Goal: Task Accomplishment & Management: Use online tool/utility

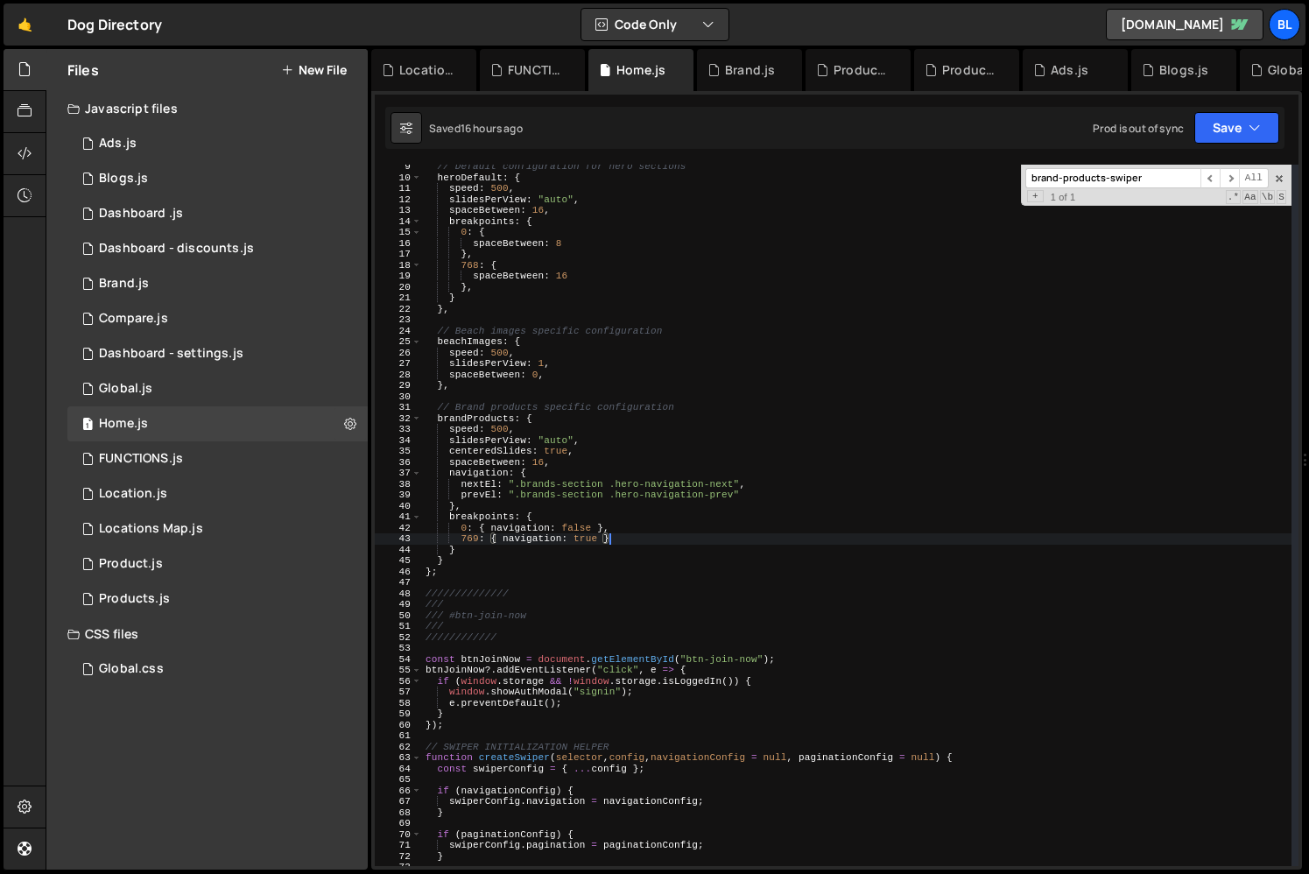
scroll to position [91, 0]
click at [468, 549] on div "// Default configuration for hero sections heroDefault : { speed : 500 , slides…" at bounding box center [857, 522] width 870 height 723
type textarea "}"
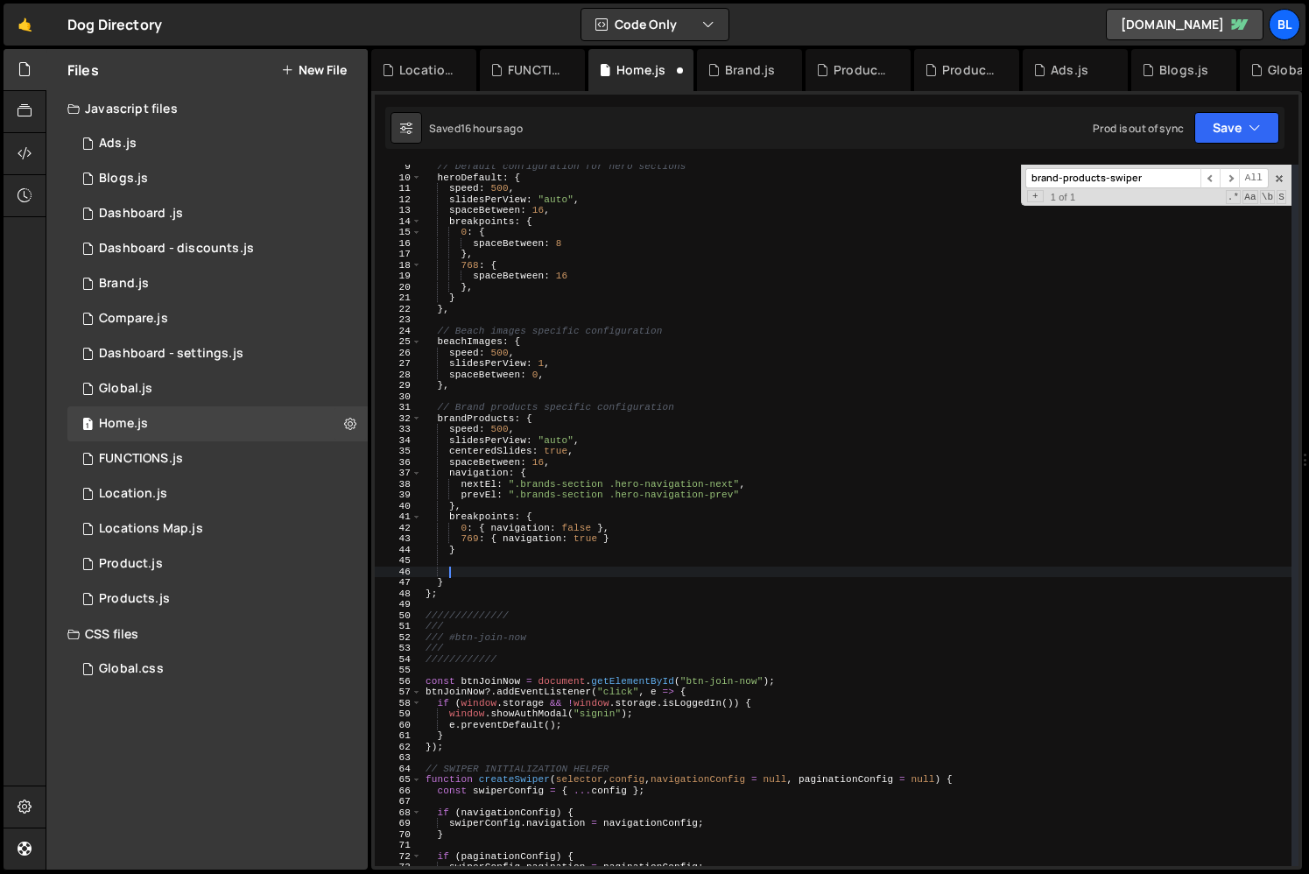
scroll to position [207, 0]
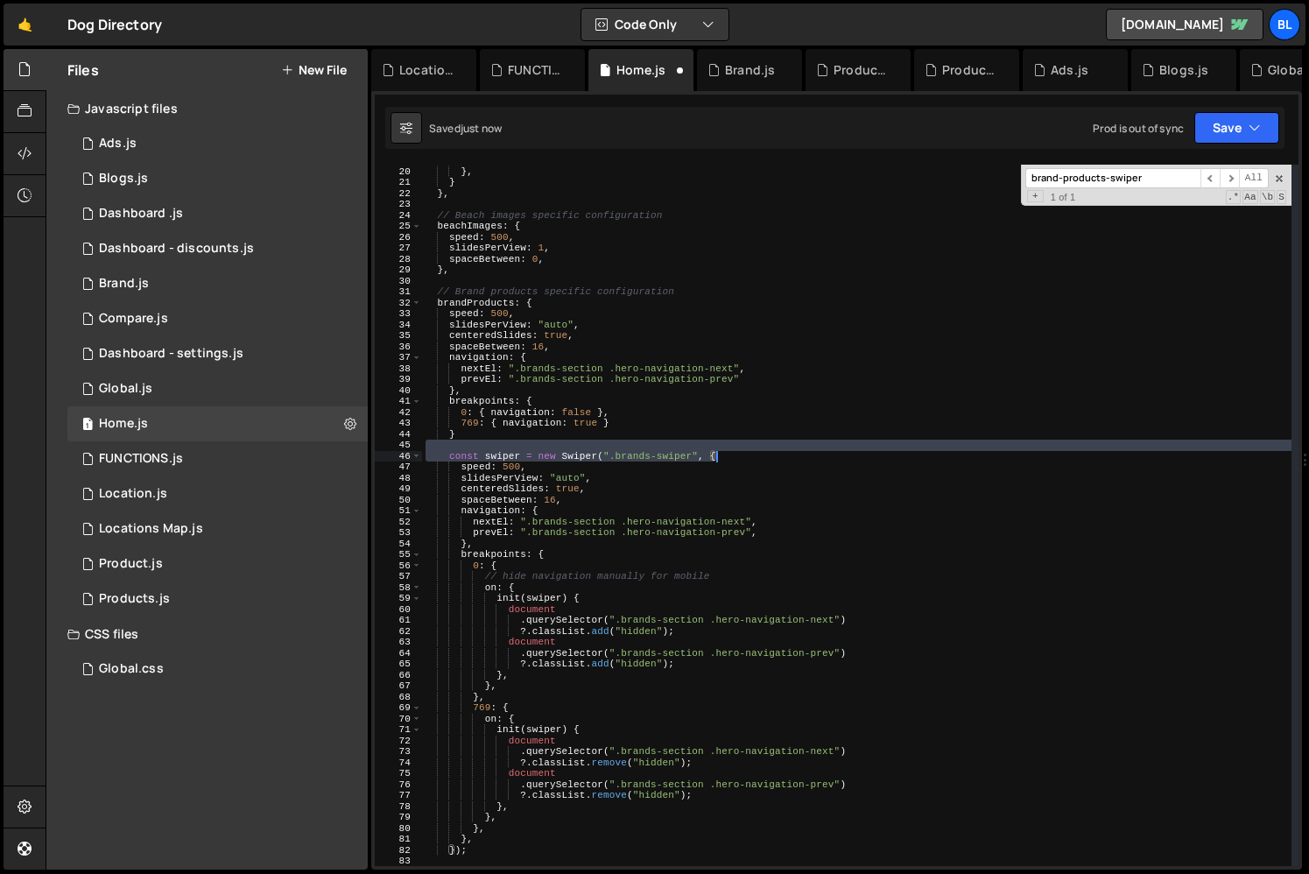
click at [729, 454] on div "spaceBetween : 16 } , } } , // Beach images specific configuration beachImages …" at bounding box center [857, 516] width 870 height 723
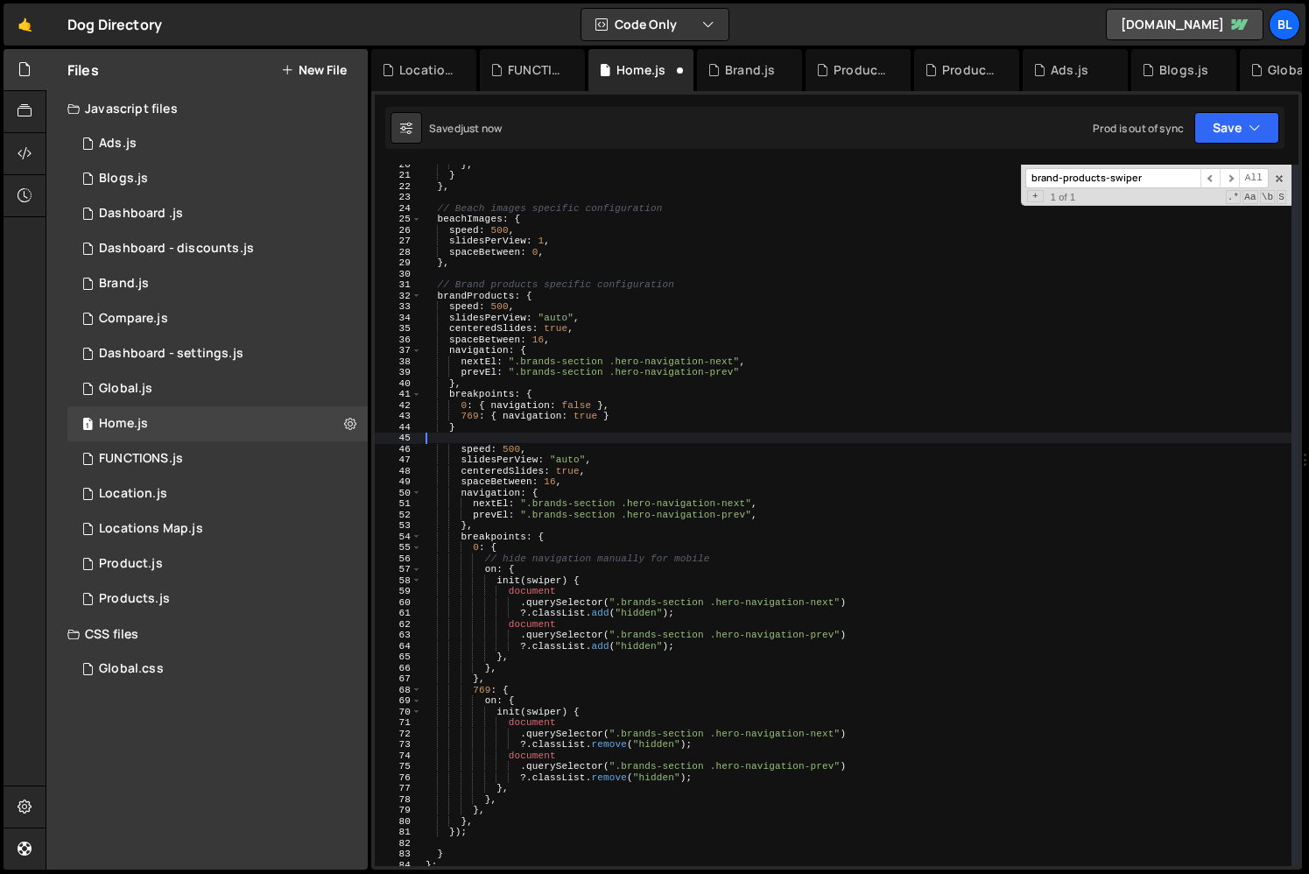
scroll to position [241, 0]
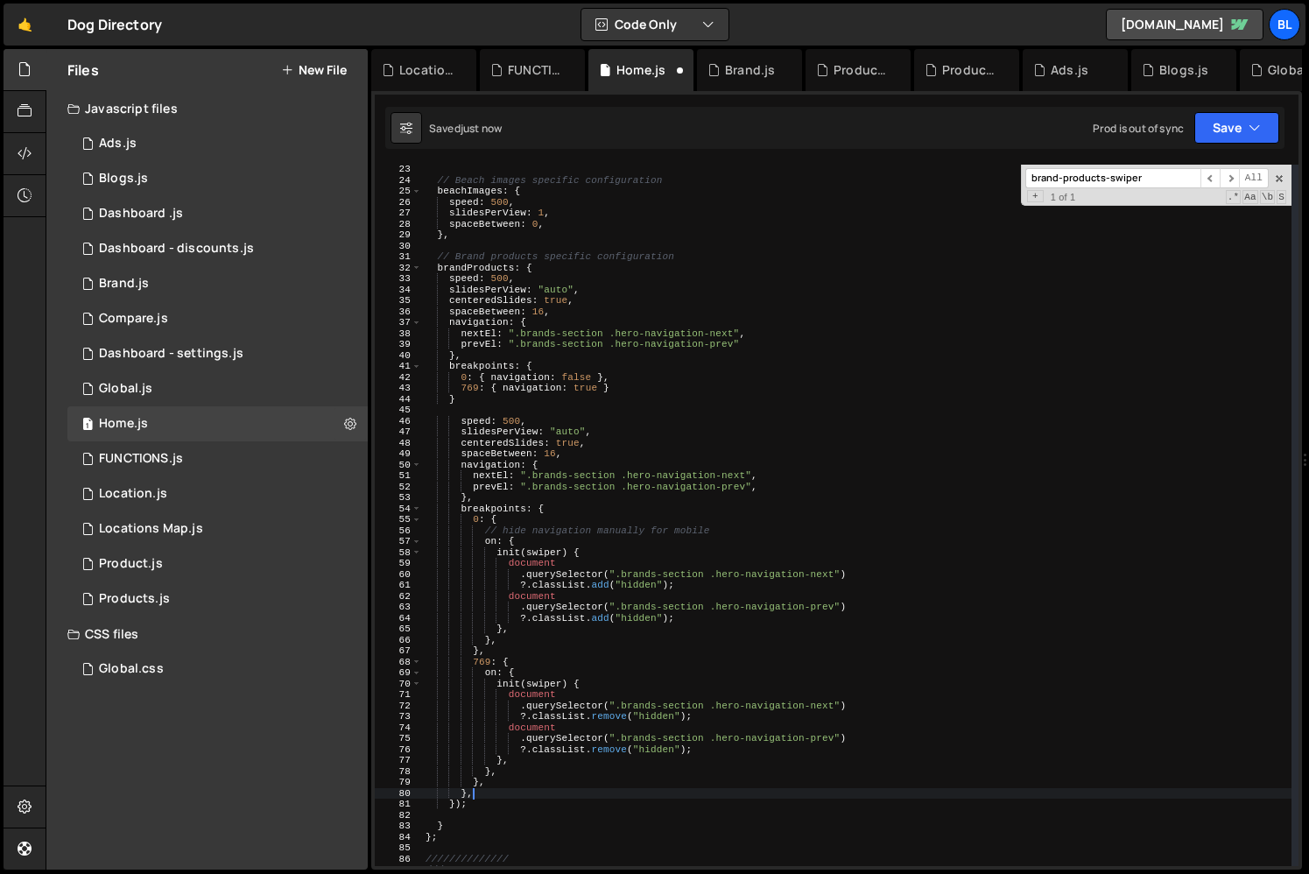
click at [508, 793] on div "// Beach images specific configuration beachImages : { speed : 500 , slidesPerV…" at bounding box center [857, 525] width 870 height 723
type textarea "}"
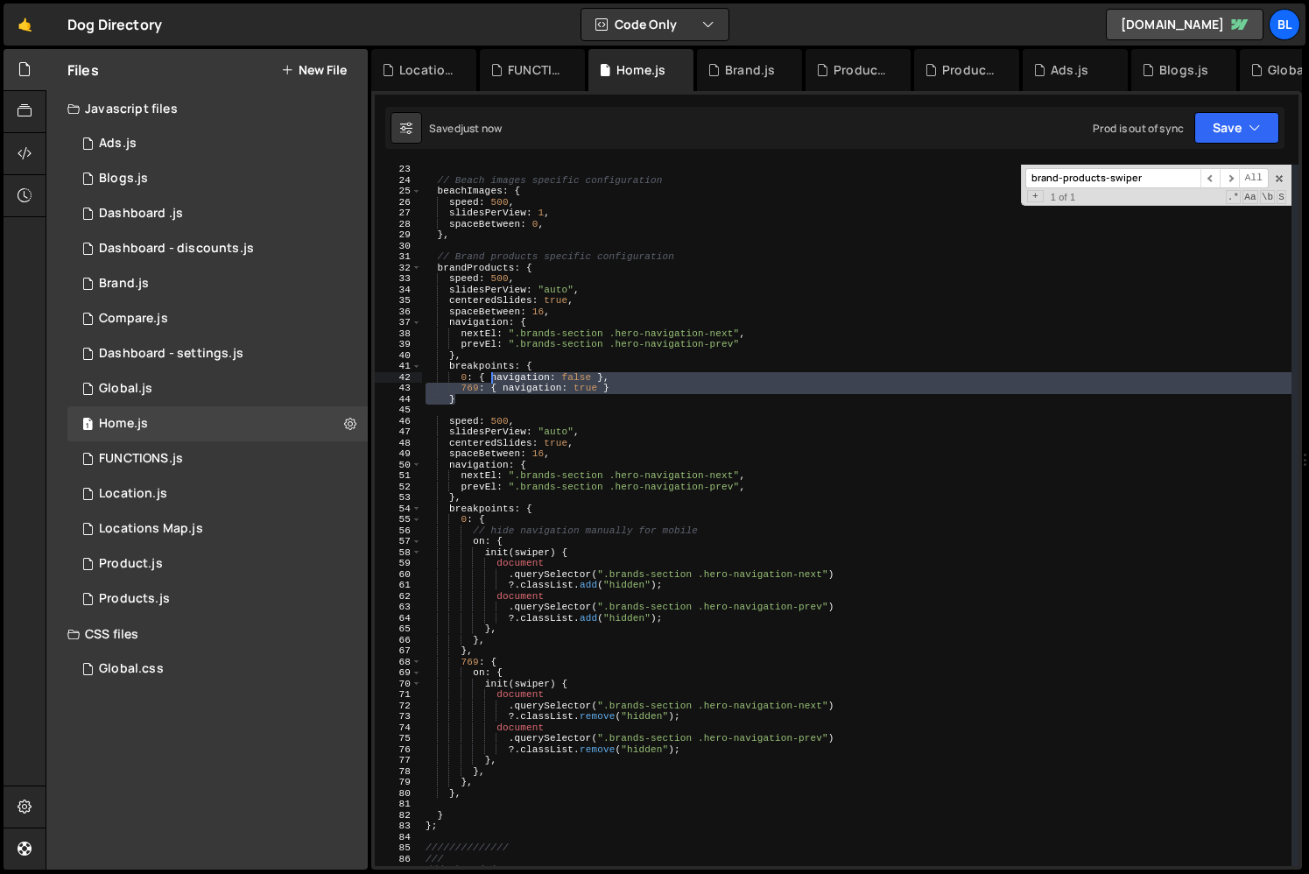
drag, startPoint x: 475, startPoint y: 395, endPoint x: 489, endPoint y: 375, distance: 24.5
click at [489, 375] on div "// Beach images specific configuration beachImages : { speed : 500 , slidesPerV…" at bounding box center [857, 525] width 870 height 723
click at [537, 387] on div "// Beach images specific configuration beachImages : { speed : 500 , slidesPerV…" at bounding box center [857, 525] width 870 height 723
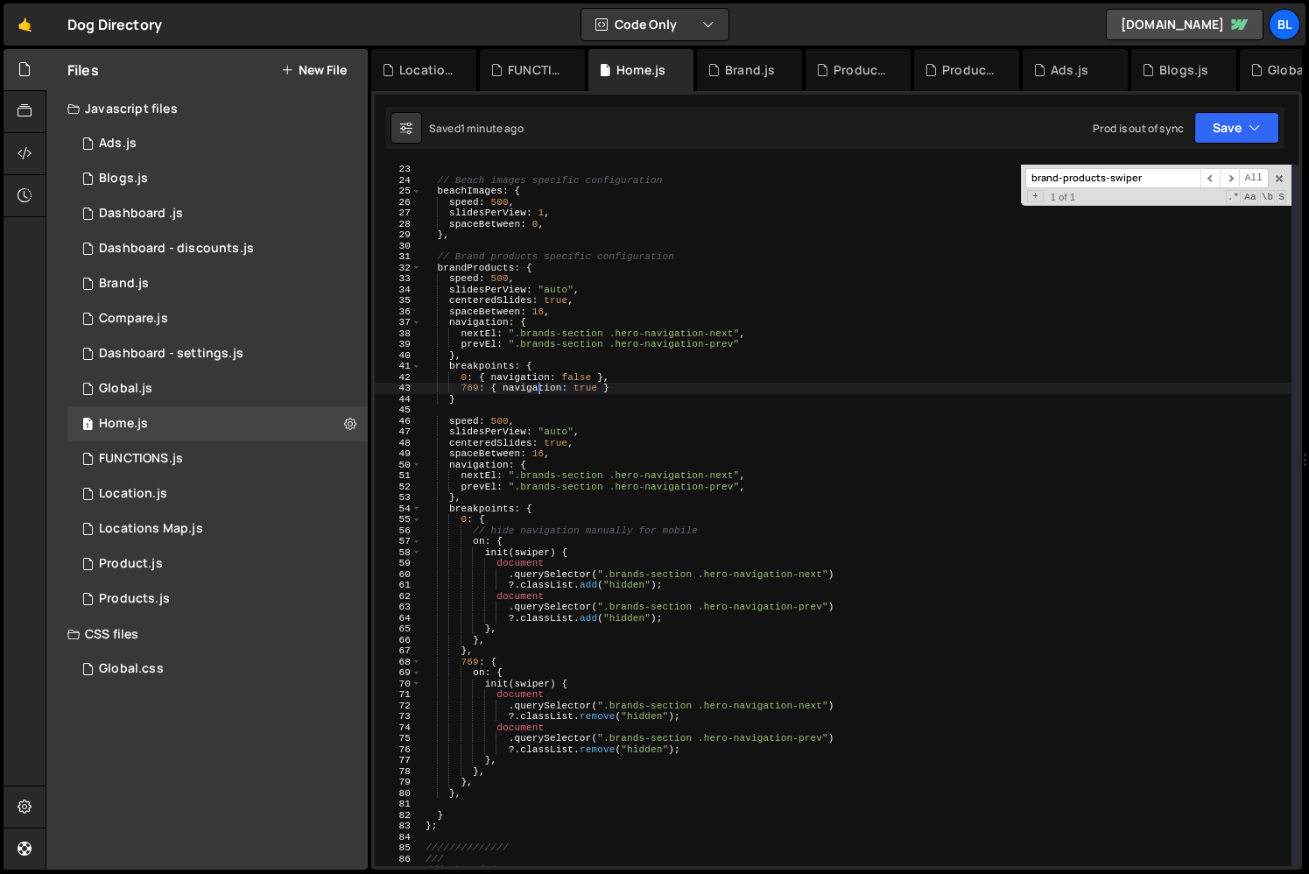
click at [586, 385] on div "// Beach images specific configuration beachImages : { speed : 500 , slidesPerV…" at bounding box center [857, 525] width 870 height 723
click at [583, 516] on div "// Beach images specific configuration beachImages : { speed : 500 , slidesPerV…" at bounding box center [857, 525] width 870 height 723
click at [719, 525] on div "// Beach images specific configuration beachImages : { speed : 500 , slidesPerV…" at bounding box center [857, 525] width 870 height 723
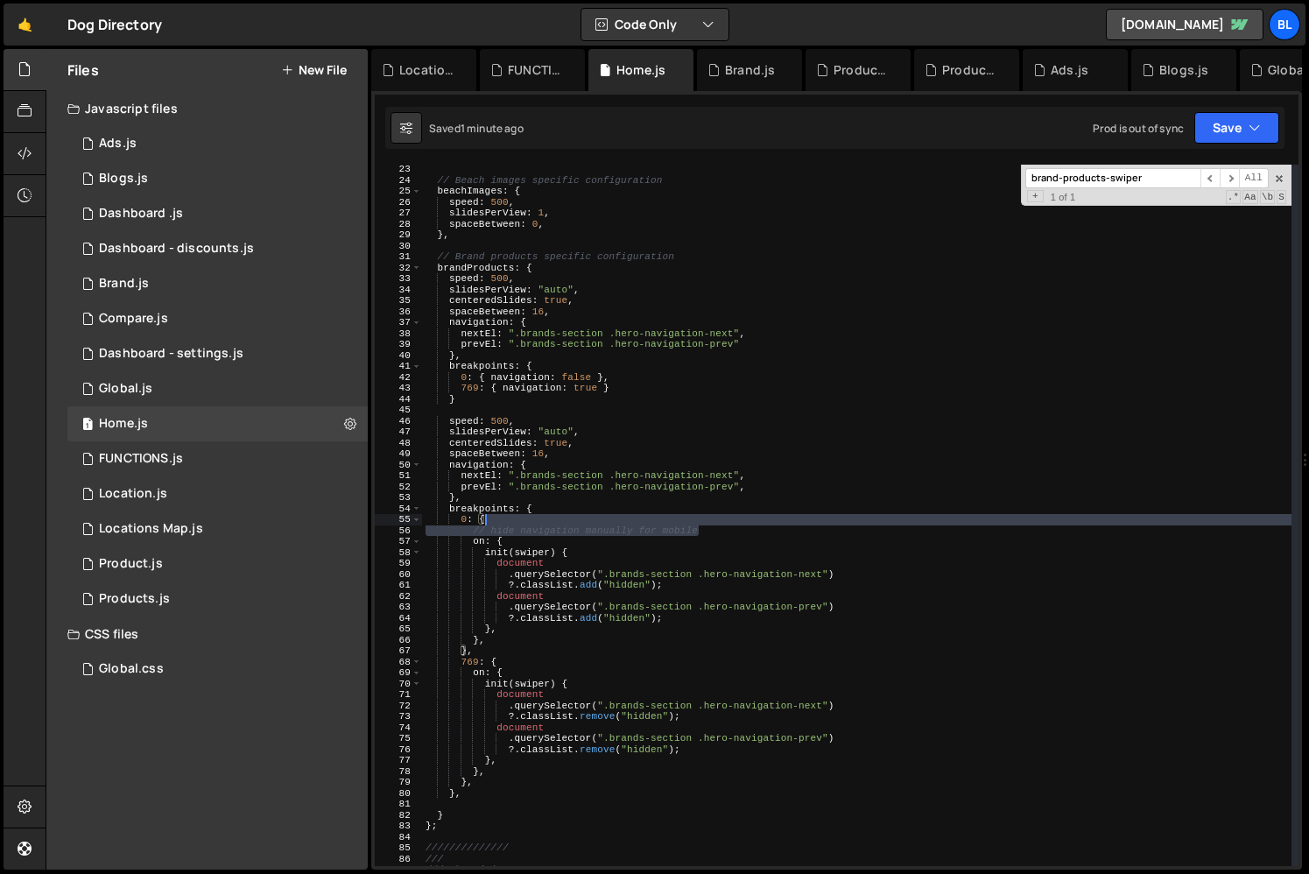
click at [719, 517] on div "// Beach images specific configuration beachImages : { speed : 500 , slidesPerV…" at bounding box center [857, 525] width 870 height 723
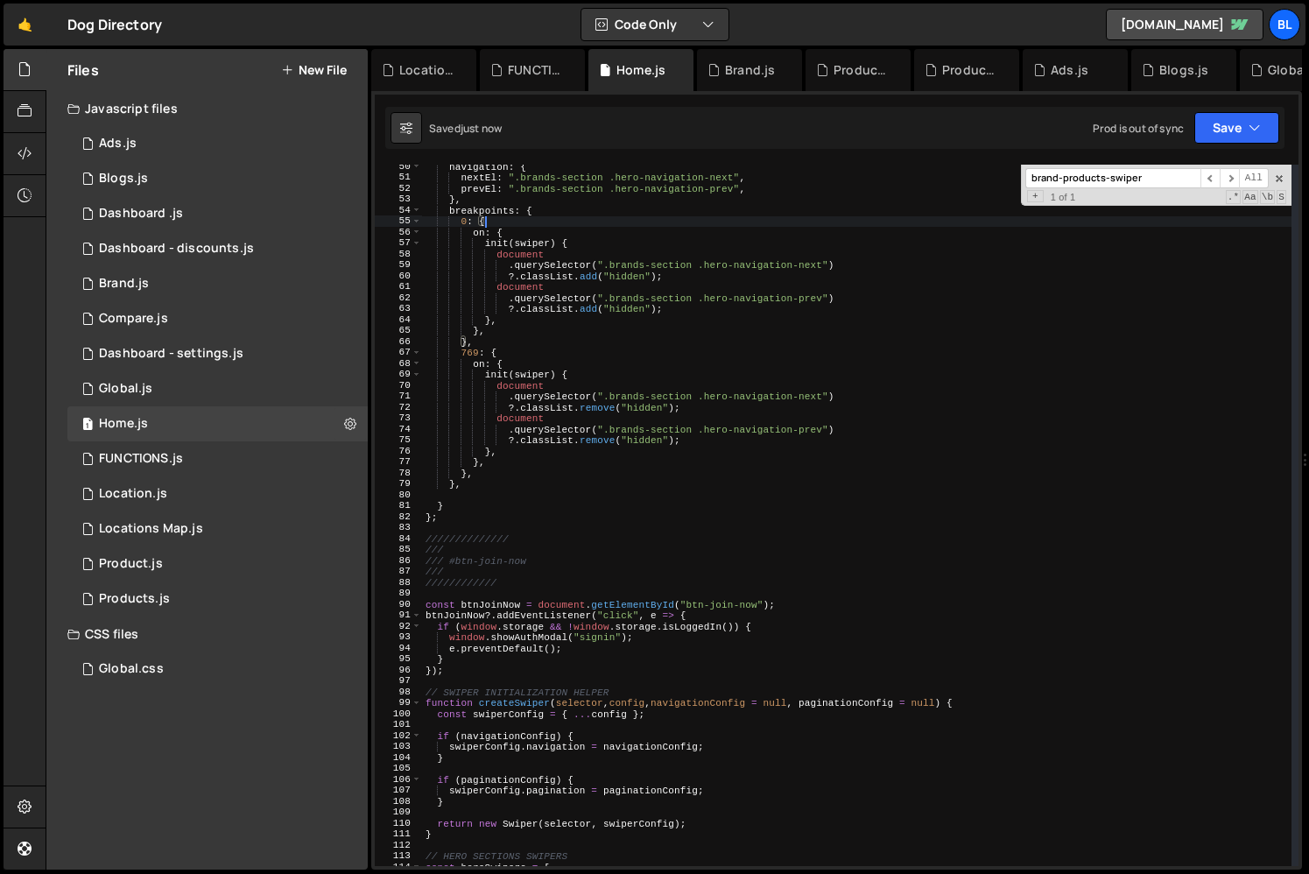
scroll to position [541, 0]
click at [665, 651] on div "navigation : { nextEl : ".brands-section .hero-navigation-next" , prevEl : ".br…" at bounding box center [857, 520] width 870 height 723
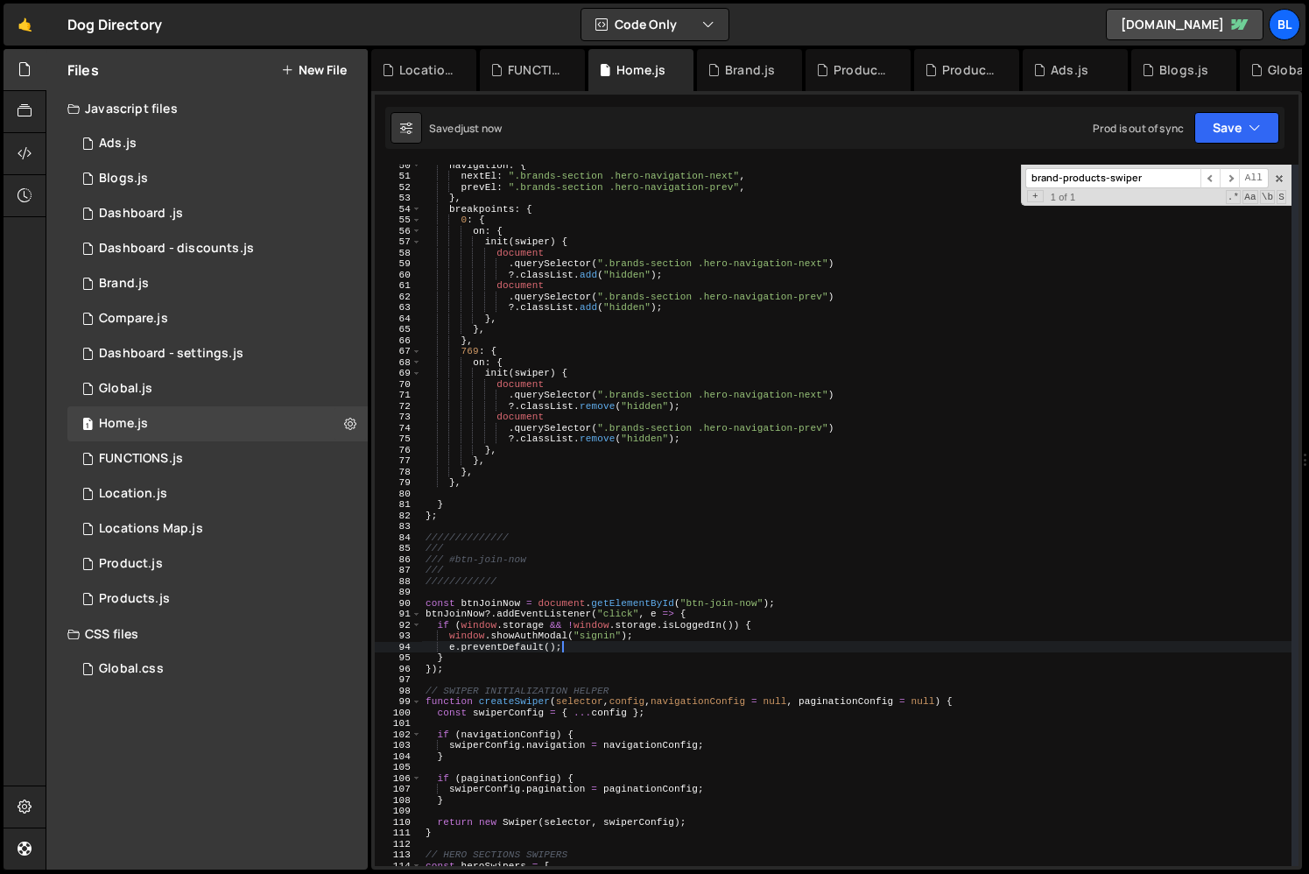
click at [612, 660] on div "navigation : { nextEl : ".brands-section .hero-navigation-next" , prevEl : ".br…" at bounding box center [857, 520] width 870 height 723
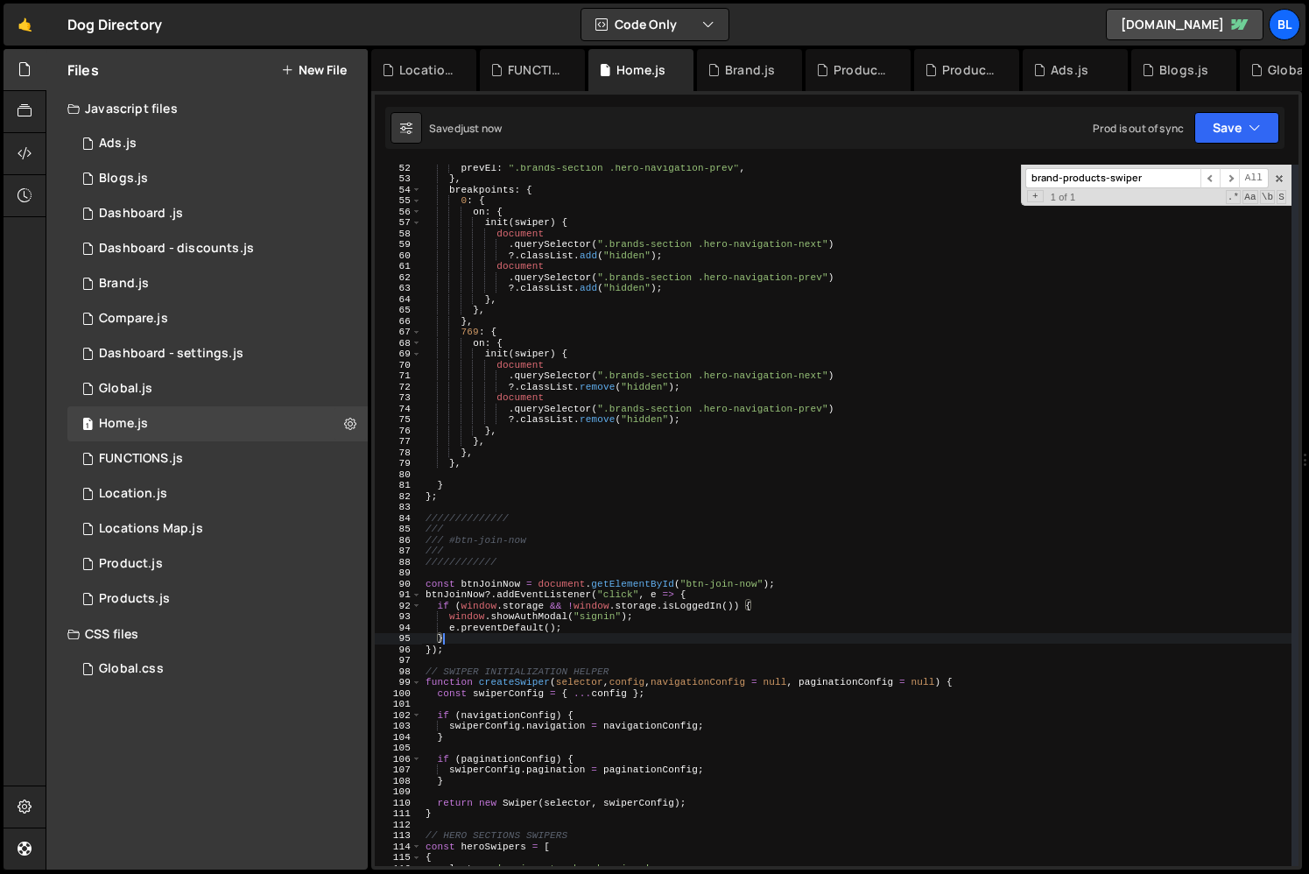
scroll to position [560, 0]
click at [587, 653] on div "prevEl : ".brands-section .hero-navigation-prev" , } , breakpoints : { 0 : { on…" at bounding box center [857, 523] width 870 height 723
type textarea "});"
